Goal: Navigation & Orientation: Find specific page/section

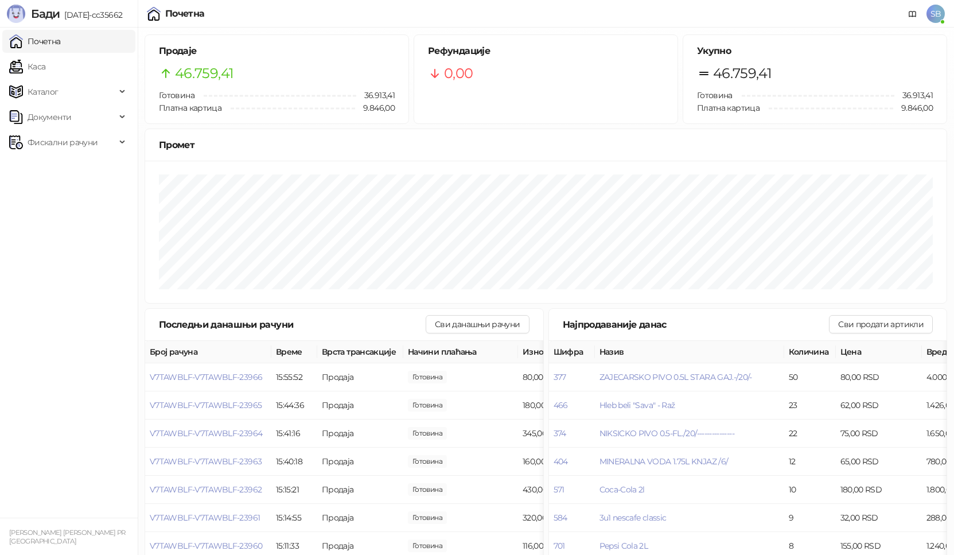
click at [45, 71] on link "Каса" at bounding box center [27, 66] width 36 height 23
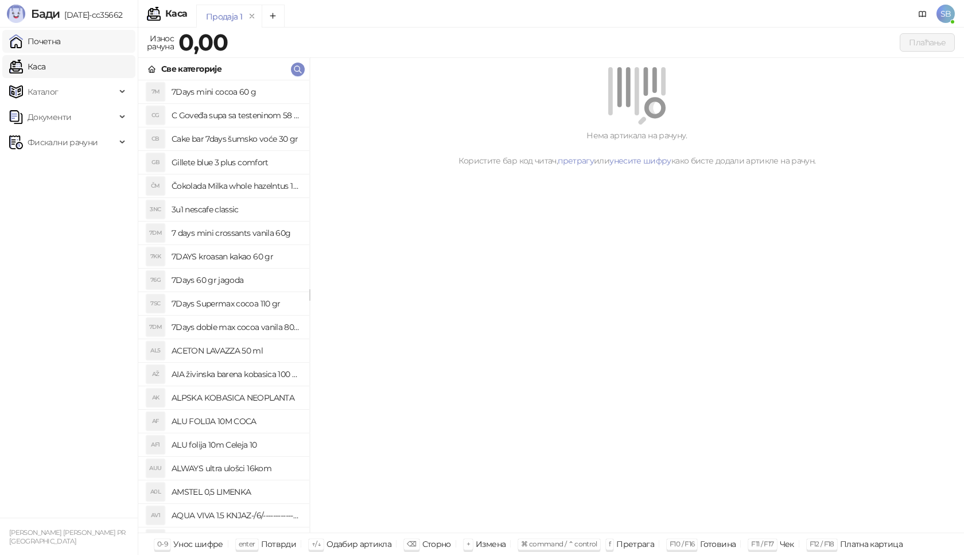
click at [61, 45] on link "Почетна" at bounding box center [35, 41] width 52 height 23
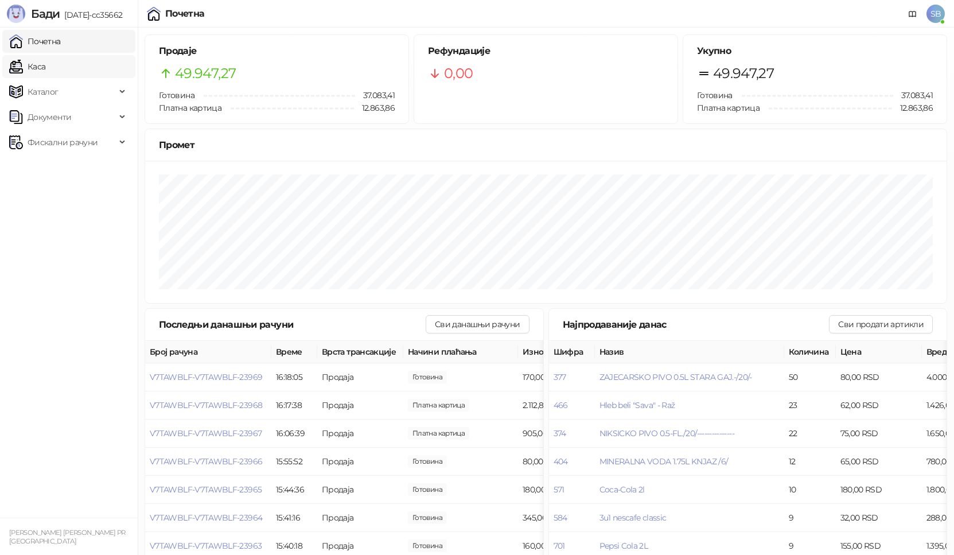
click at [45, 64] on link "Каса" at bounding box center [27, 66] width 36 height 23
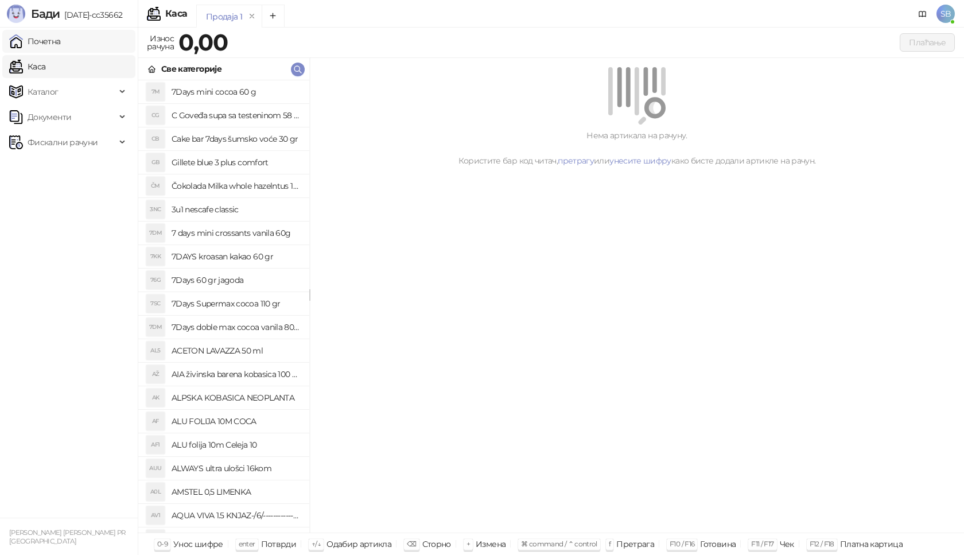
click at [61, 51] on link "Почетна" at bounding box center [35, 41] width 52 height 23
